Goal: Download file/media

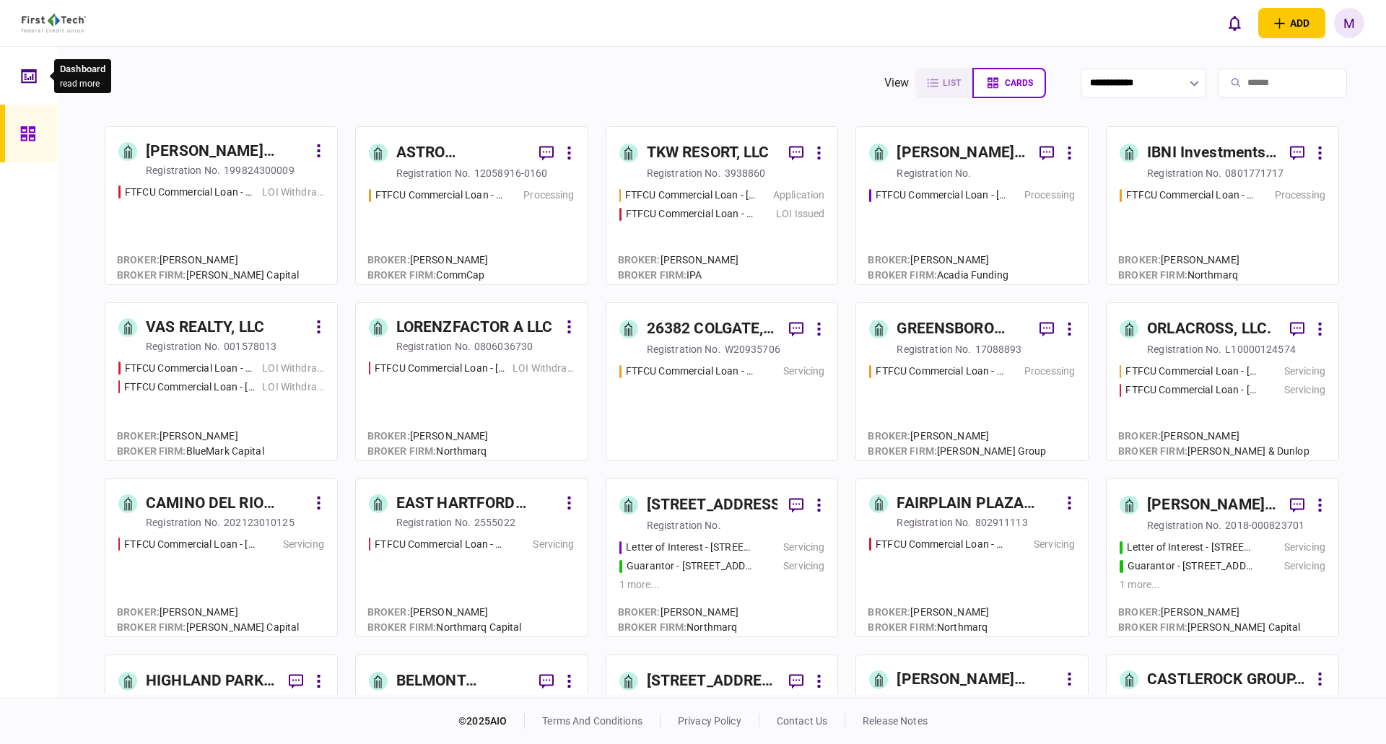
click at [36, 77] on icon at bounding box center [28, 76] width 15 height 14
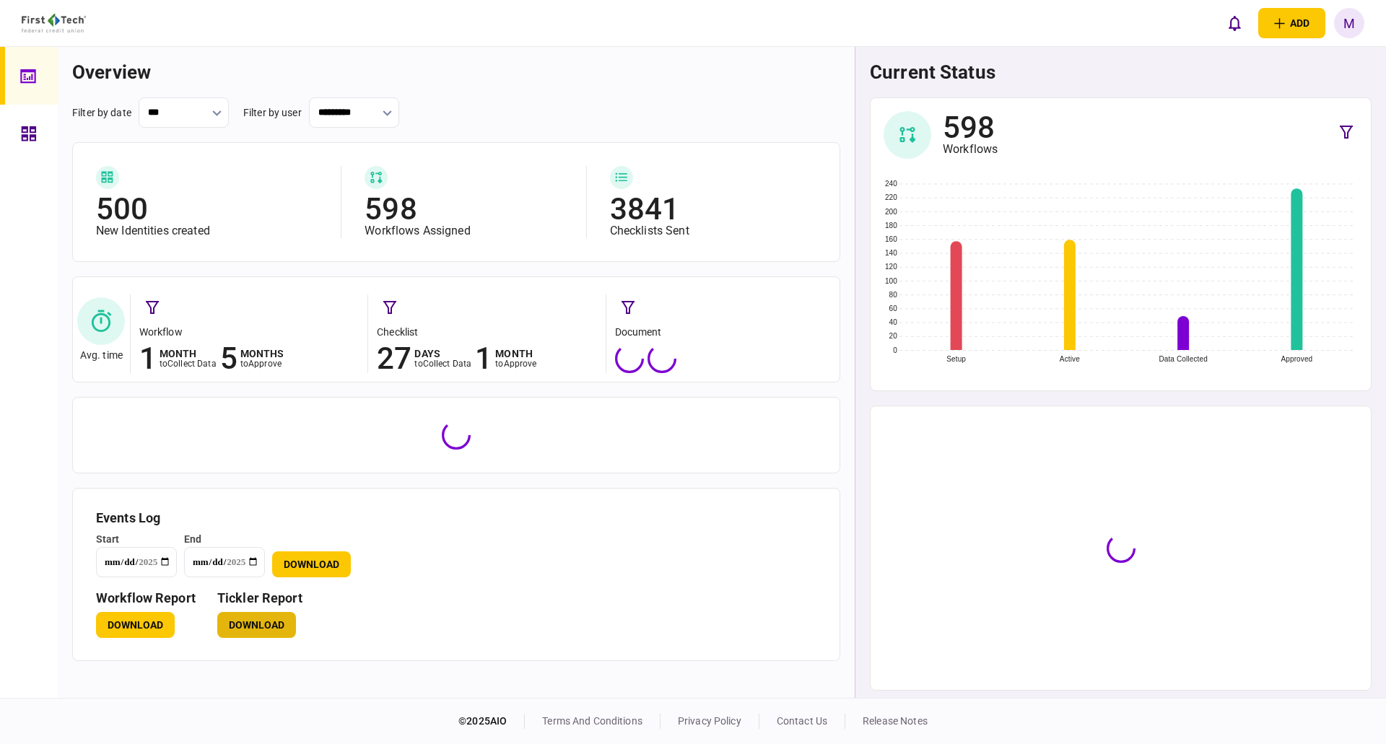
click at [262, 632] on button "Download" at bounding box center [256, 625] width 79 height 26
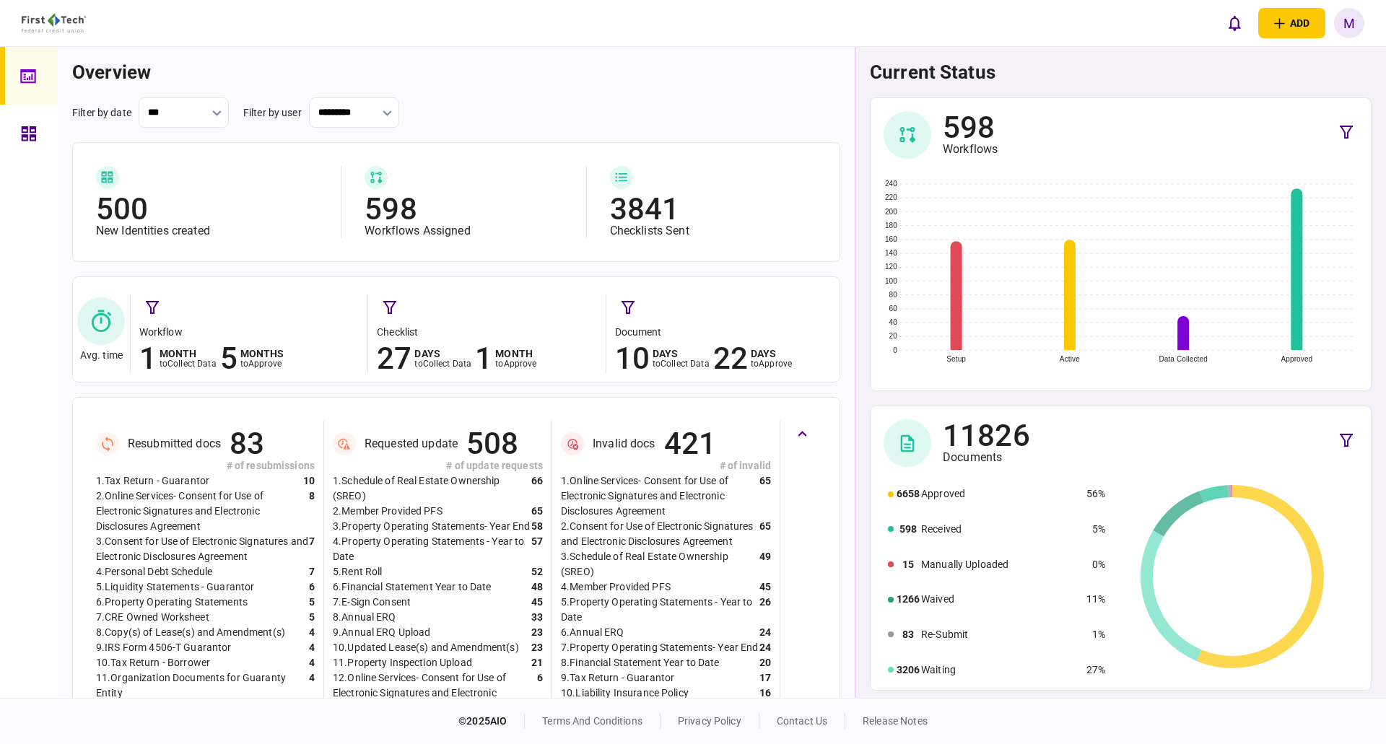
click at [25, 139] on icon at bounding box center [29, 133] width 14 height 14
